Goal: Transaction & Acquisition: Purchase product/service

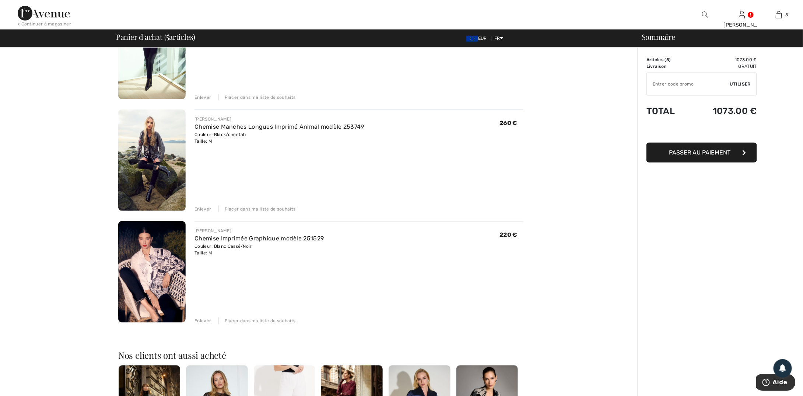
scroll to position [355, 0]
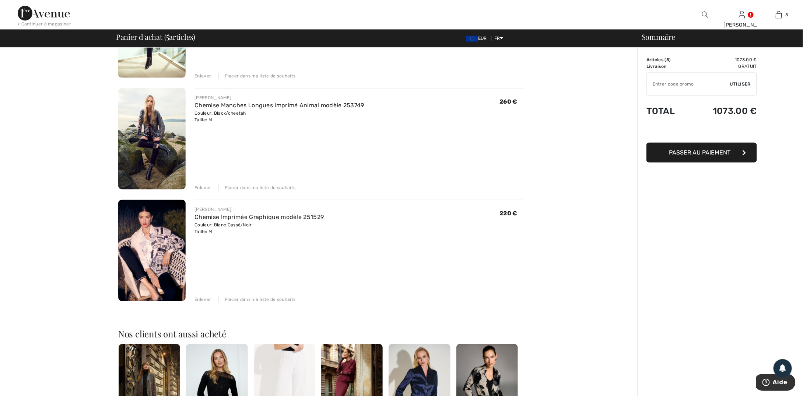
click at [165, 235] on img at bounding box center [151, 250] width 67 height 101
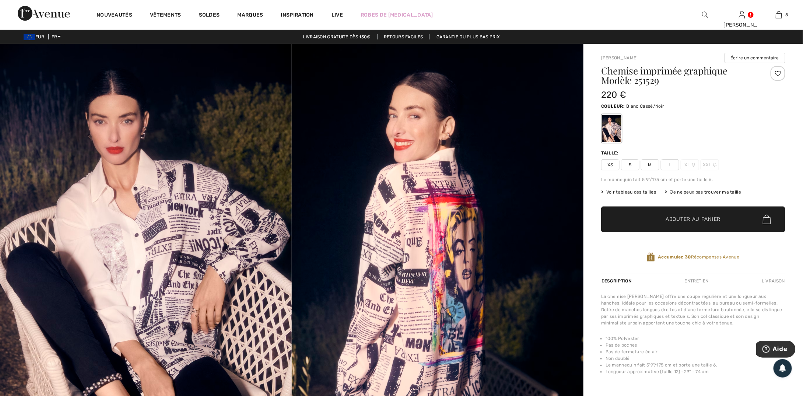
click at [409, 255] on img at bounding box center [438, 263] width 292 height 438
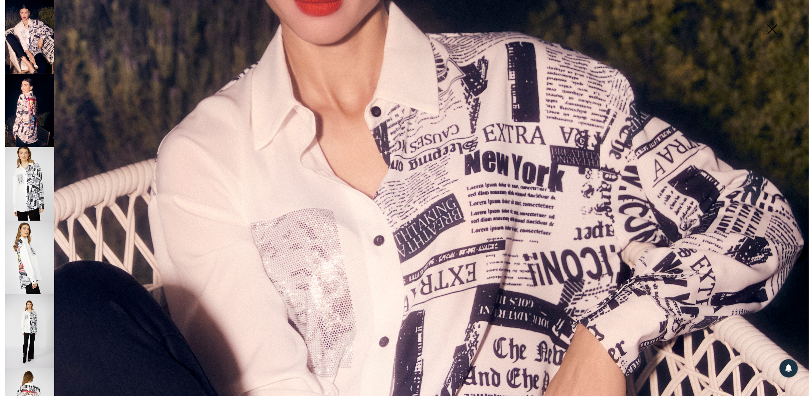
scroll to position [372, 0]
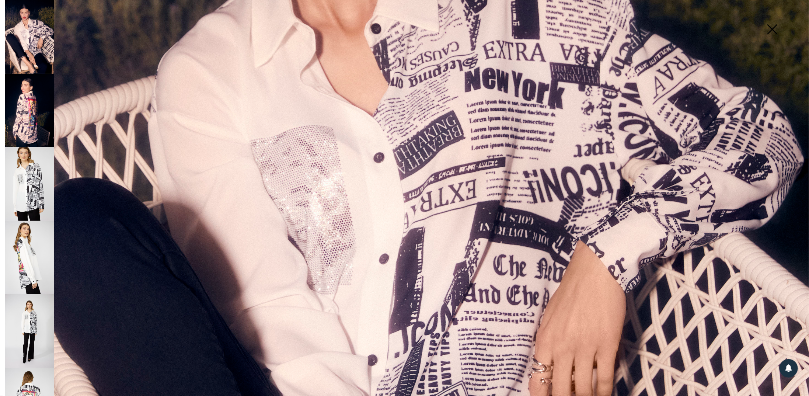
click at [27, 179] on img at bounding box center [29, 184] width 49 height 74
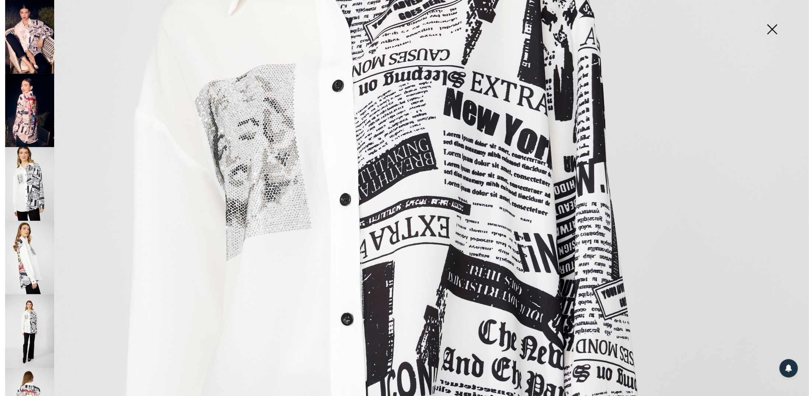
click at [26, 244] on img at bounding box center [29, 258] width 49 height 74
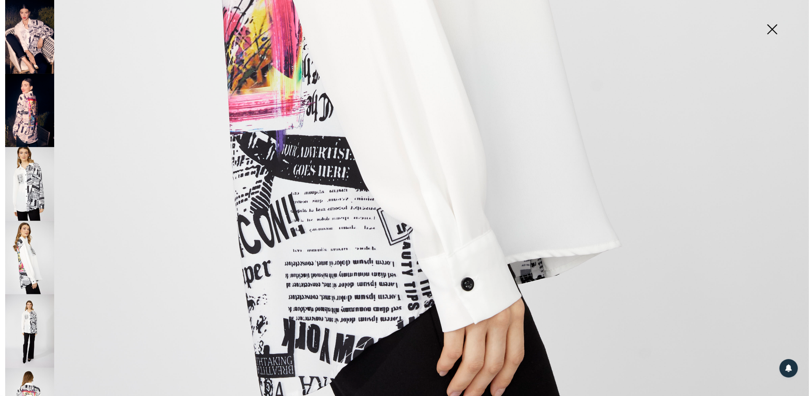
scroll to position [809, 0]
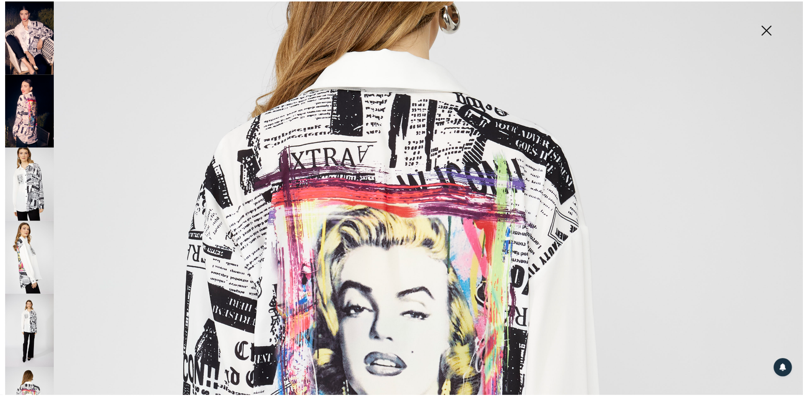
scroll to position [169, 0]
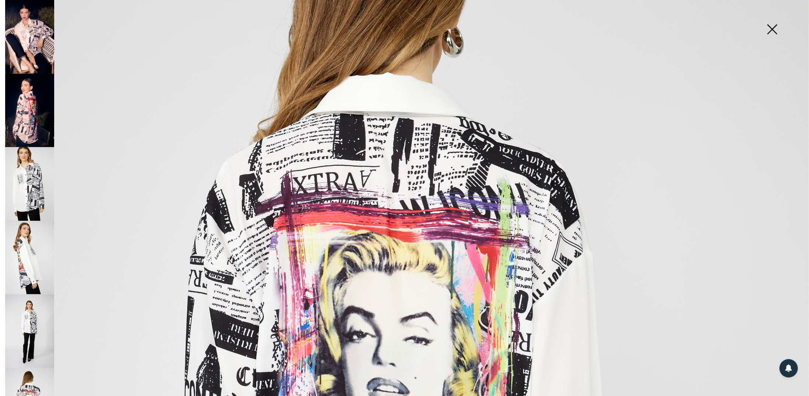
click at [774, 32] on img at bounding box center [771, 30] width 37 height 38
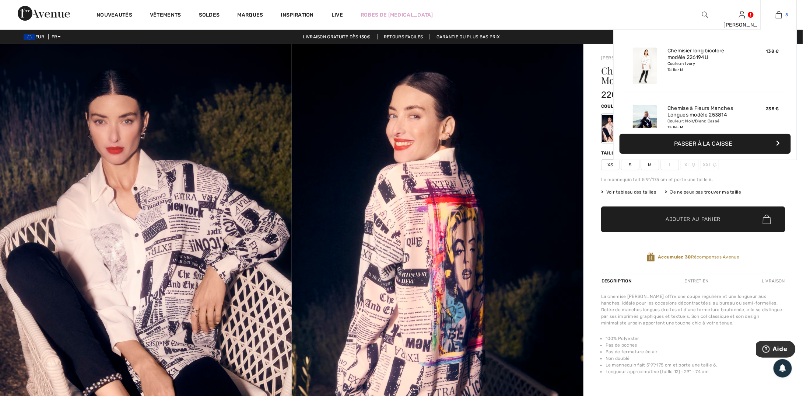
click at [780, 14] on img at bounding box center [779, 14] width 6 height 9
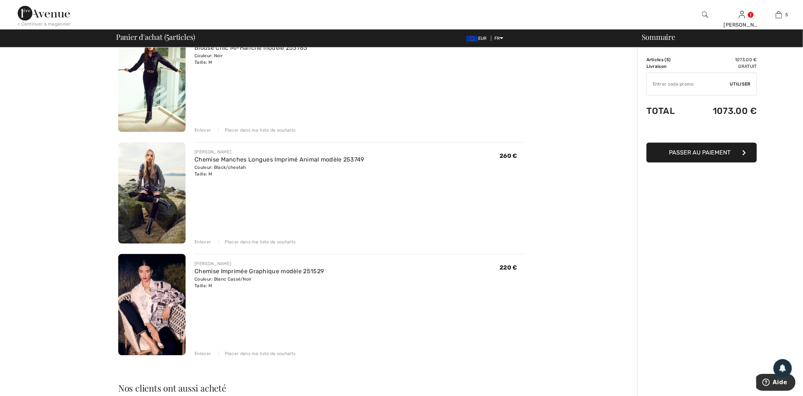
scroll to position [317, 0]
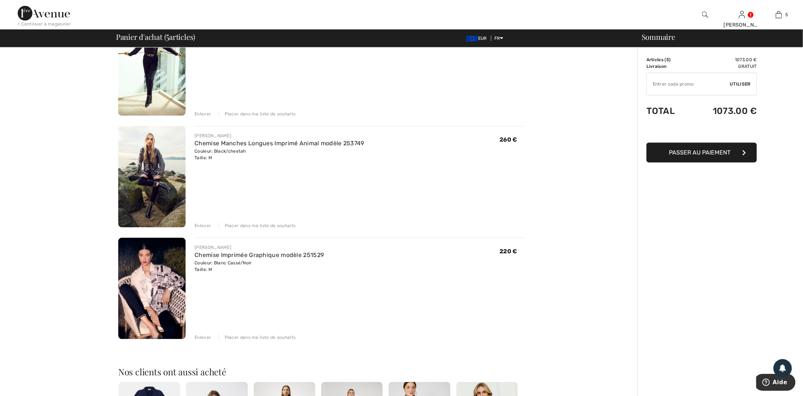
click at [160, 165] on img at bounding box center [151, 176] width 67 height 101
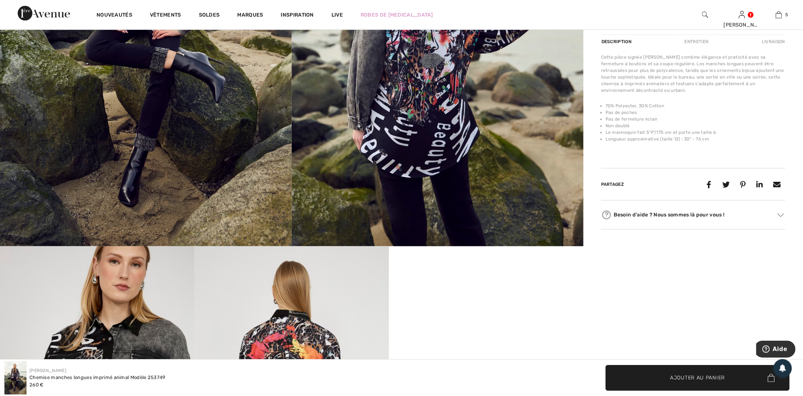
scroll to position [32, 0]
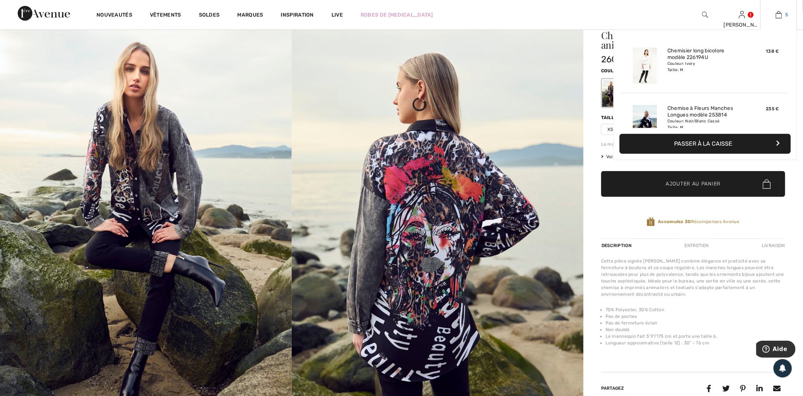
click at [778, 16] on img at bounding box center [779, 14] width 6 height 9
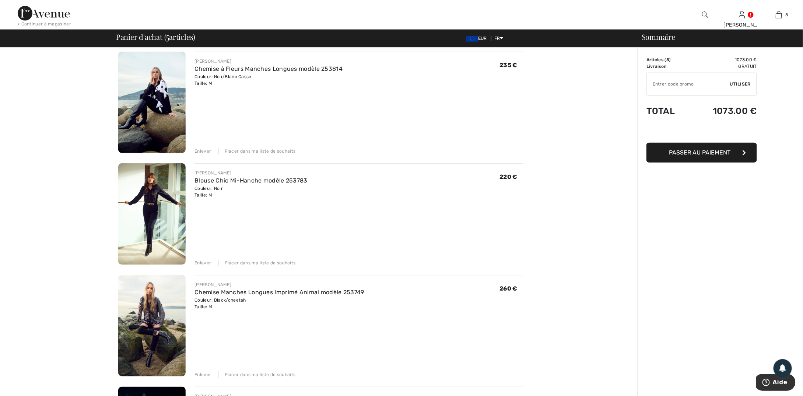
scroll to position [171, 0]
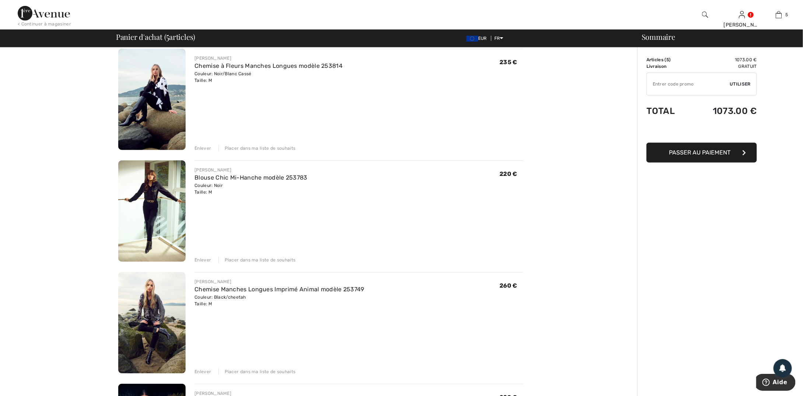
click at [203, 261] on div "Enlever" at bounding box center [202, 259] width 17 height 7
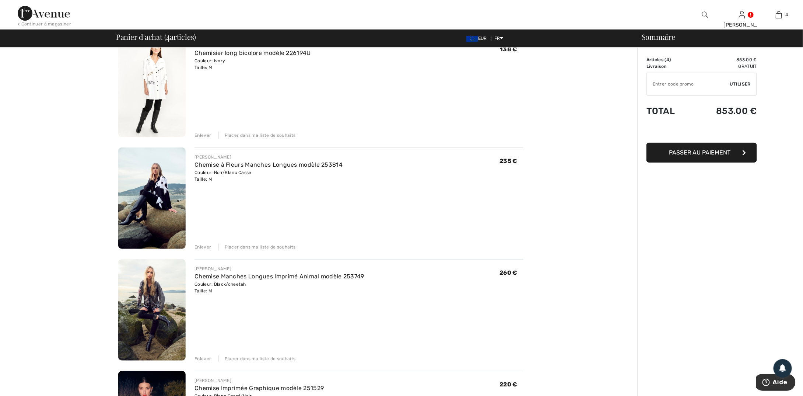
scroll to position [64, 0]
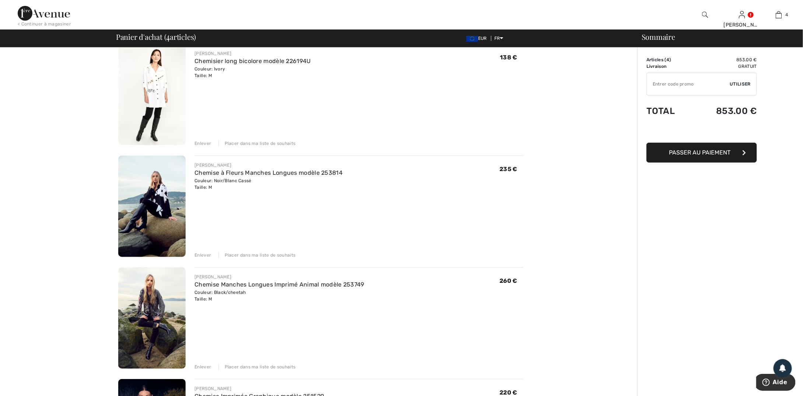
click at [164, 81] on img at bounding box center [151, 94] width 67 height 101
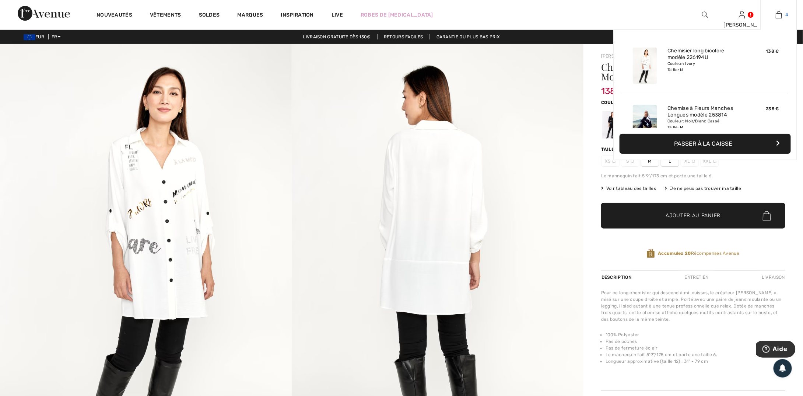
click at [778, 16] on img at bounding box center [779, 14] width 6 height 9
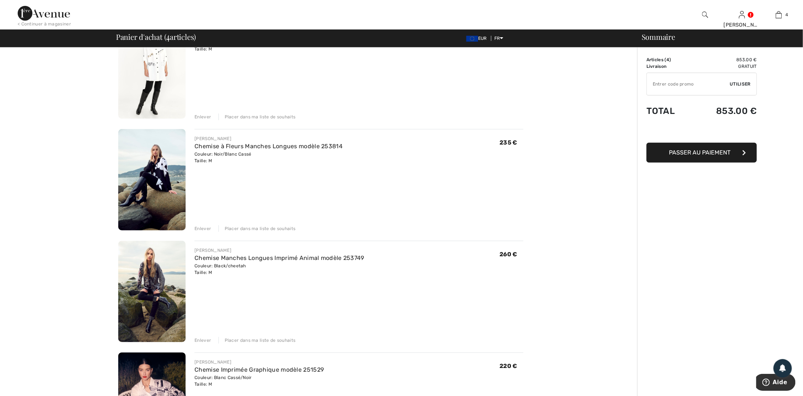
scroll to position [47, 0]
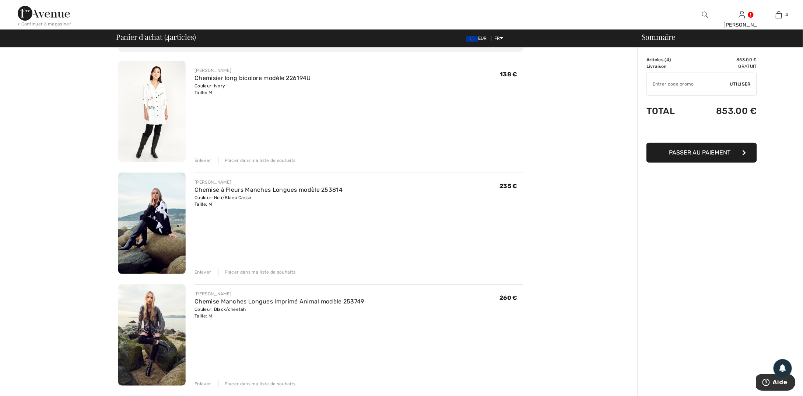
click at [717, 154] on span "Passer au paiement" at bounding box center [700, 152] width 62 height 7
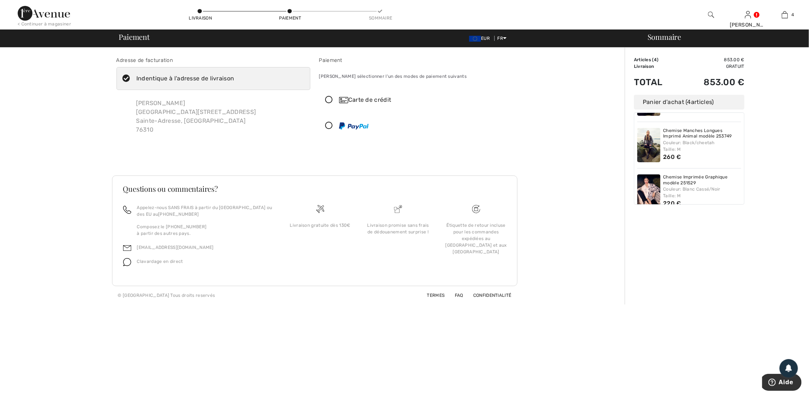
scroll to position [85, 0]
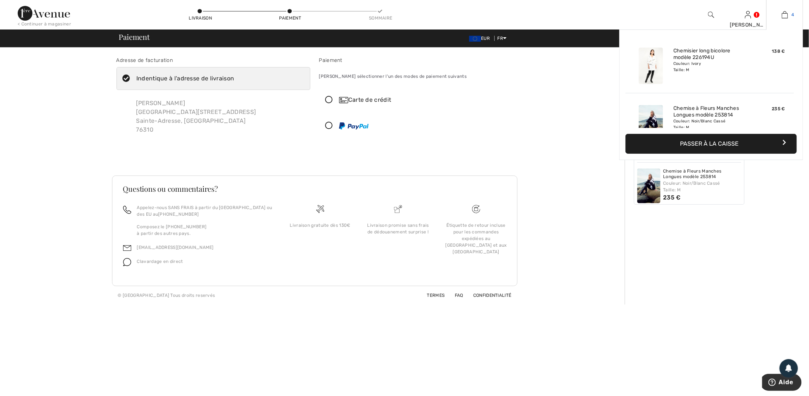
click at [785, 12] on img at bounding box center [784, 14] width 6 height 9
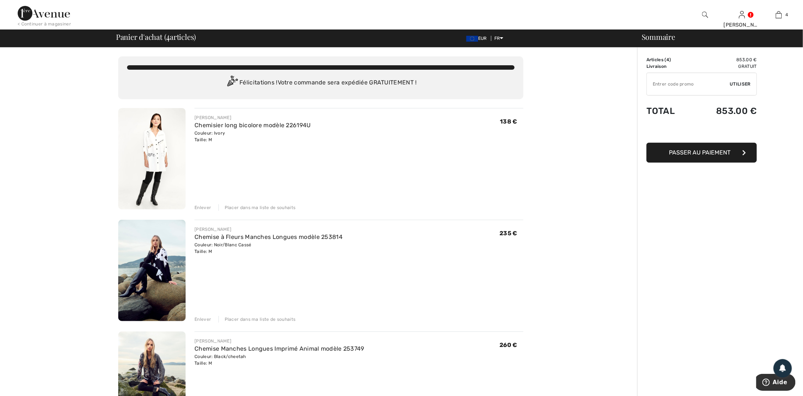
click at [156, 149] on img at bounding box center [151, 158] width 67 height 101
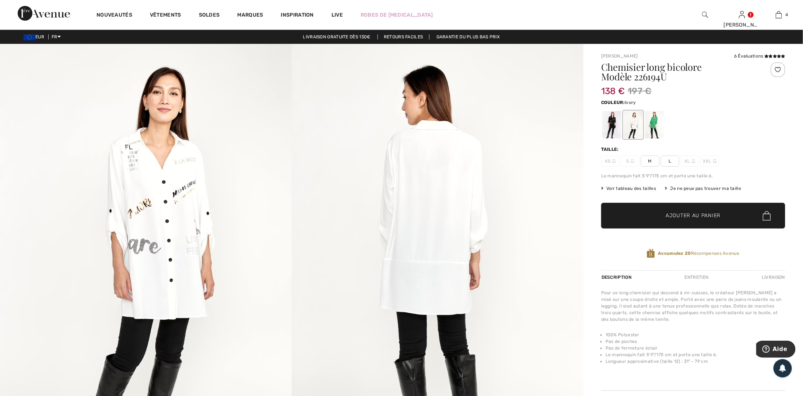
click at [639, 127] on div at bounding box center [633, 125] width 19 height 28
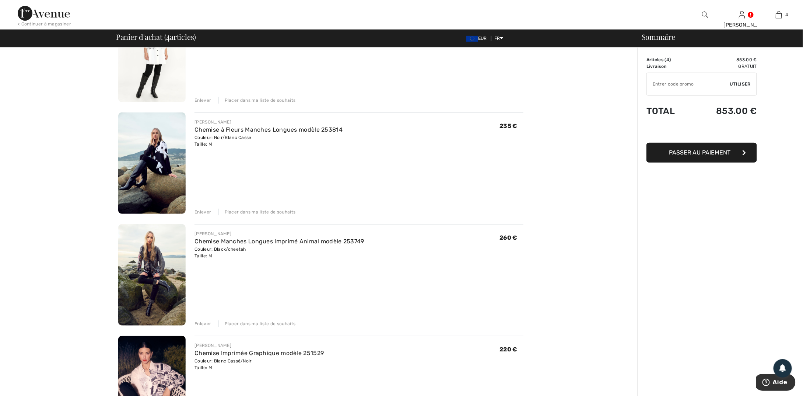
scroll to position [127, 0]
